Goal: Task Accomplishment & Management: Manage account settings

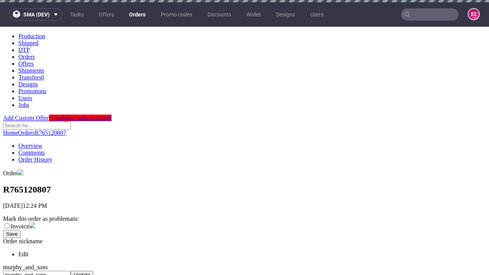
scroll to position [292, 0]
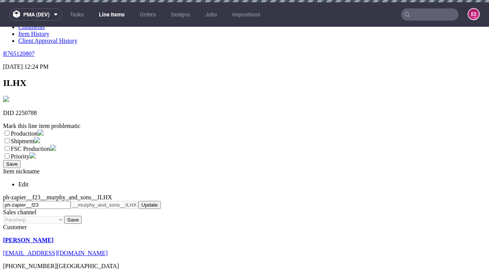
scroll to position [2, 0]
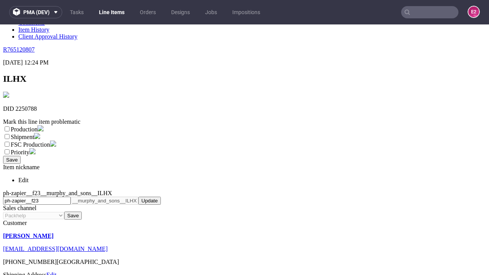
select select "dtp_ca_needed"
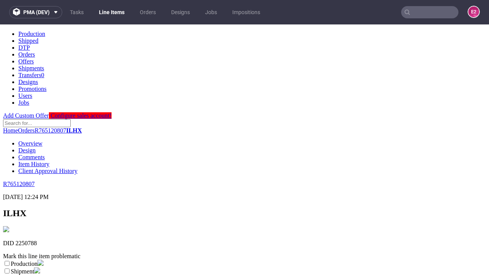
scroll to position [0, 0]
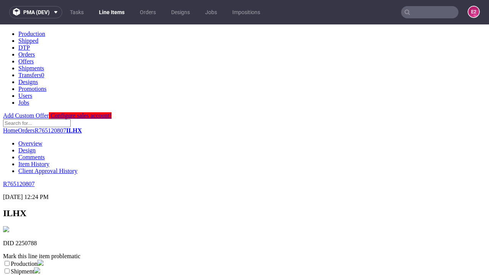
checkbox input "true"
